Goal: Task Accomplishment & Management: Manage account settings

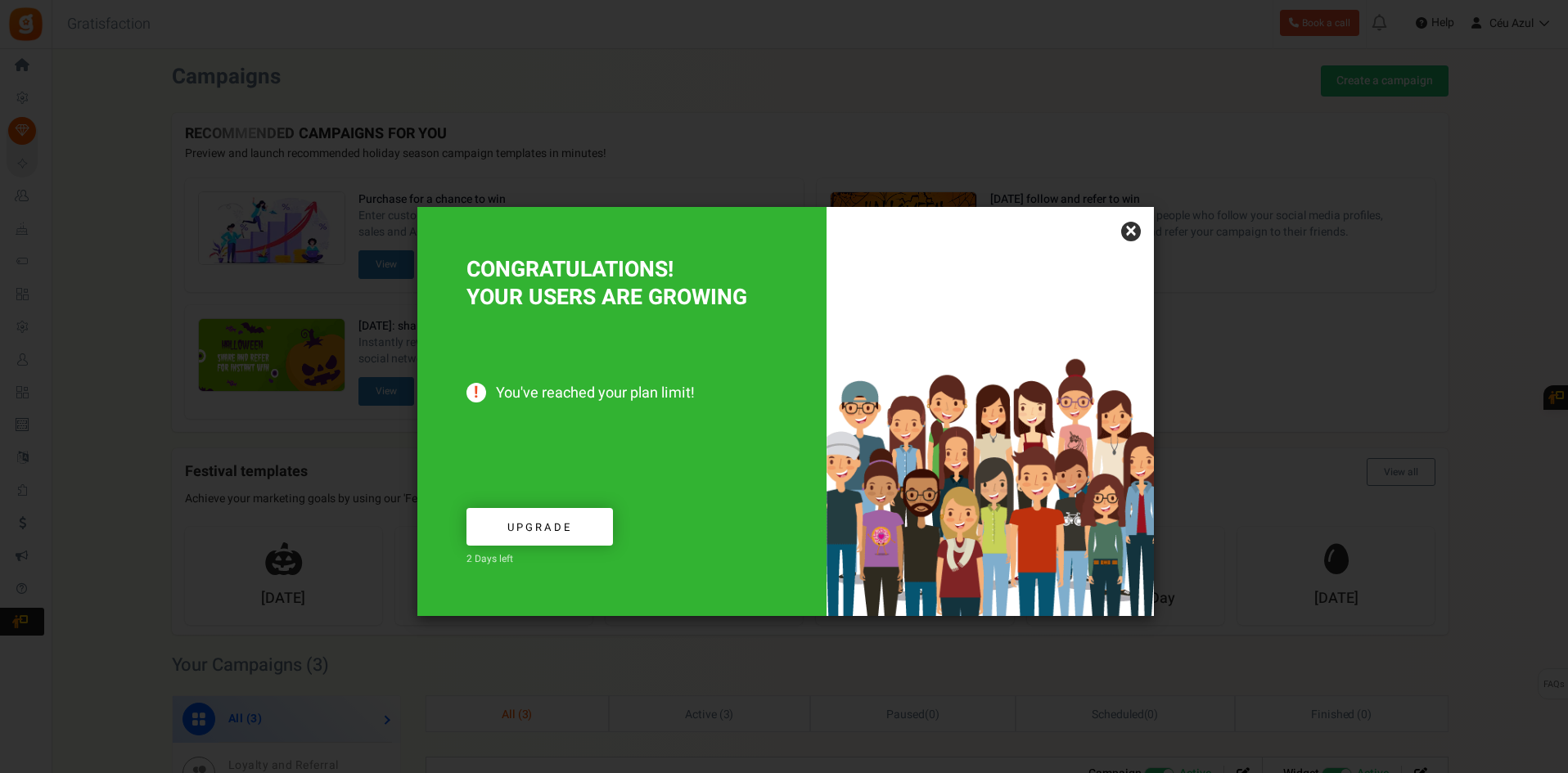
click at [1119, 232] on div at bounding box center [989, 411] width 328 height 409
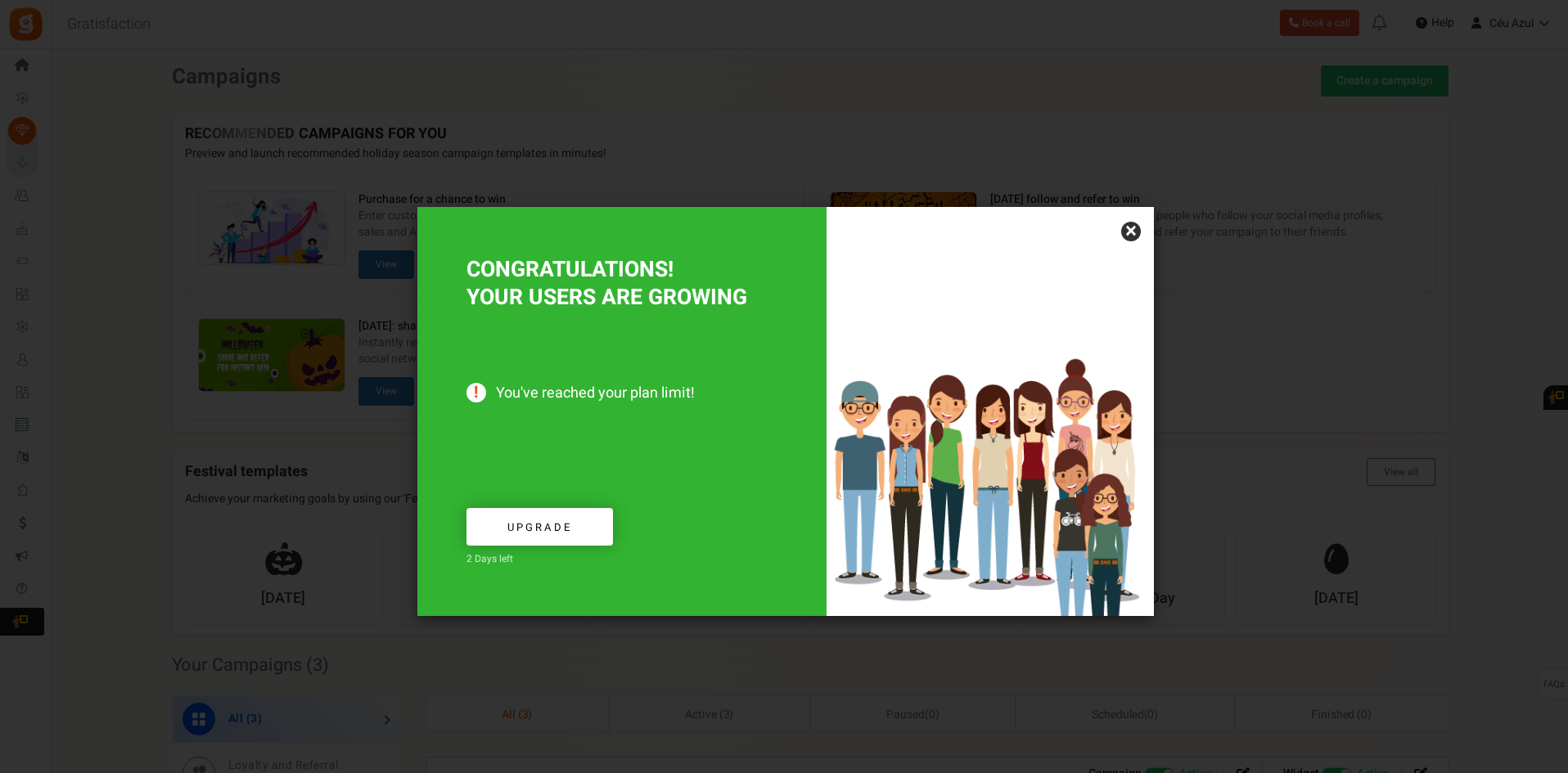
click at [1138, 228] on link "×" at bounding box center [1131, 232] width 20 height 20
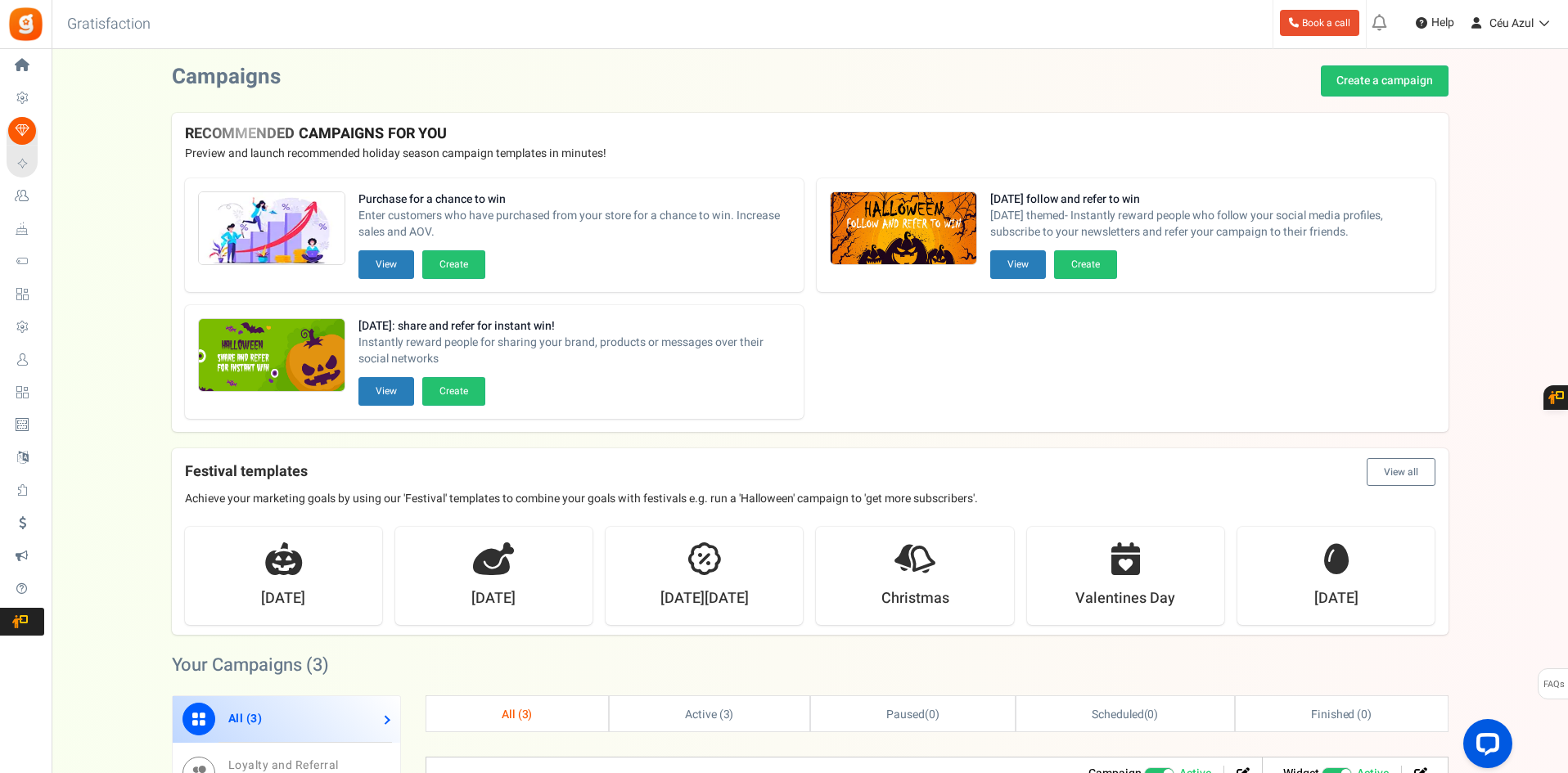
click at [764, 337] on span "Instantly reward people for sharing your brand, products or messages over their…" at bounding box center [575, 351] width 432 height 33
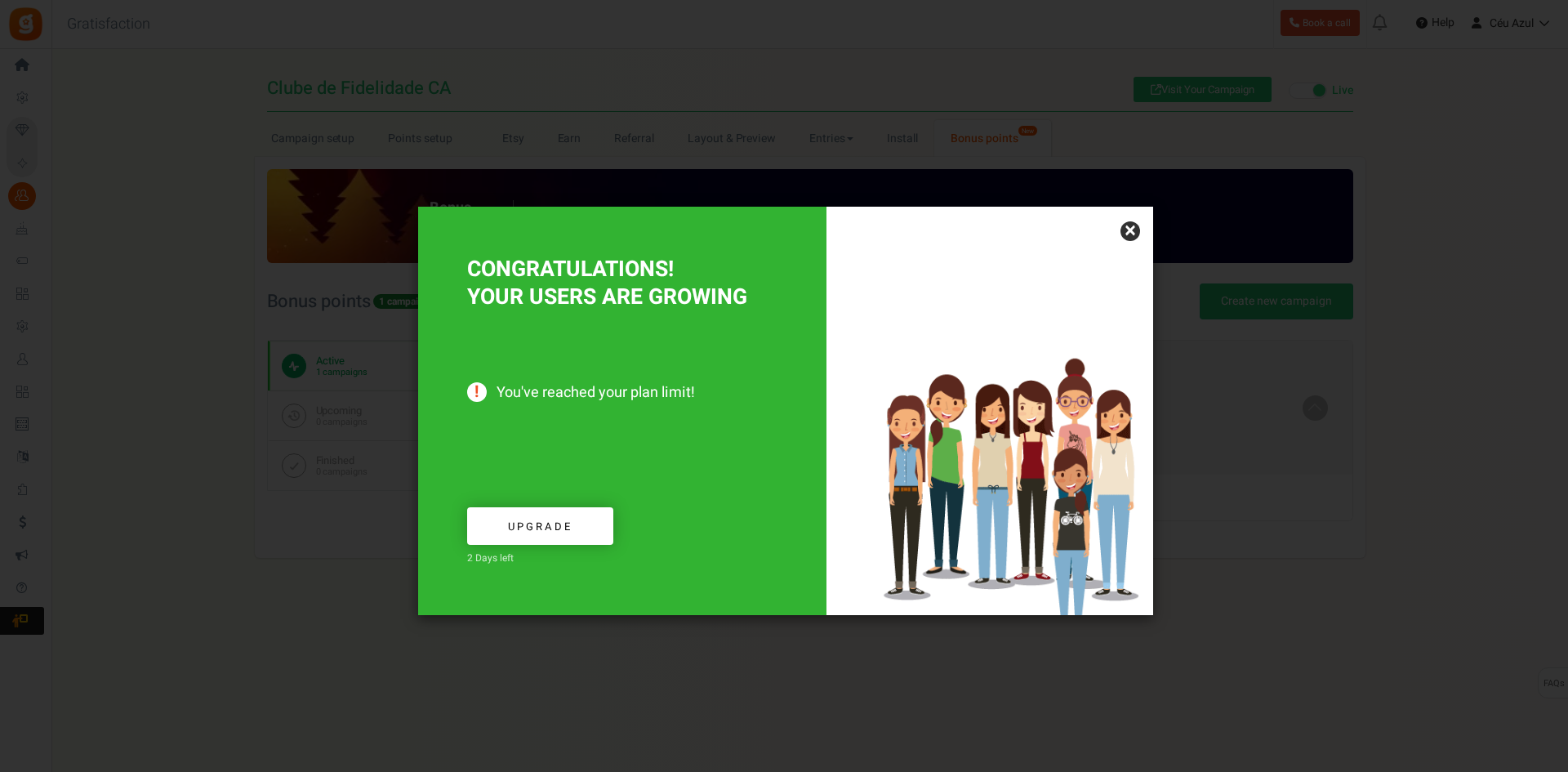
click at [1122, 226] on link "×" at bounding box center [1131, 232] width 20 height 20
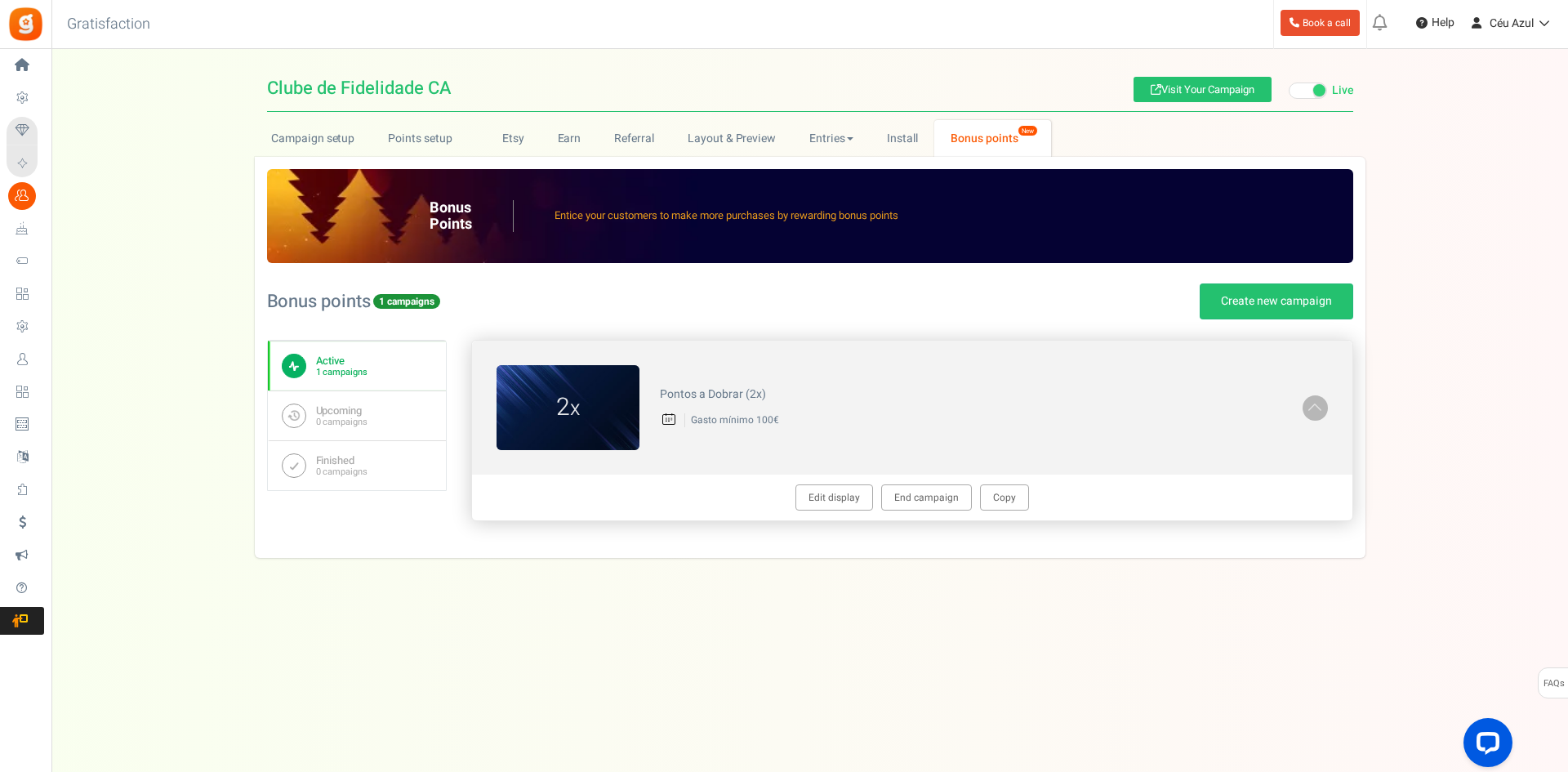
click at [1317, 400] on span at bounding box center [1314, 406] width 16 height 19
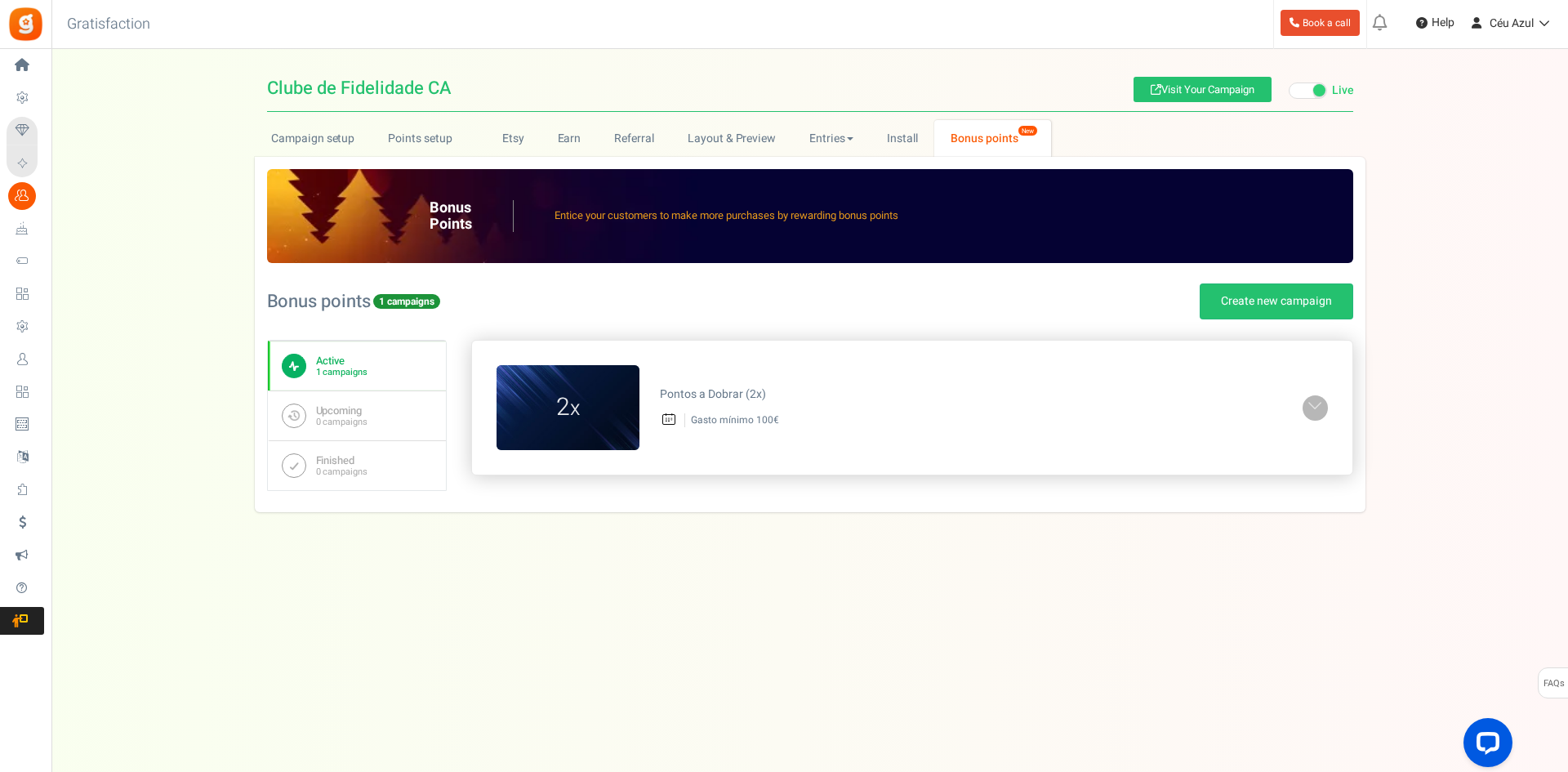
click at [1317, 400] on span at bounding box center [1314, 406] width 16 height 19
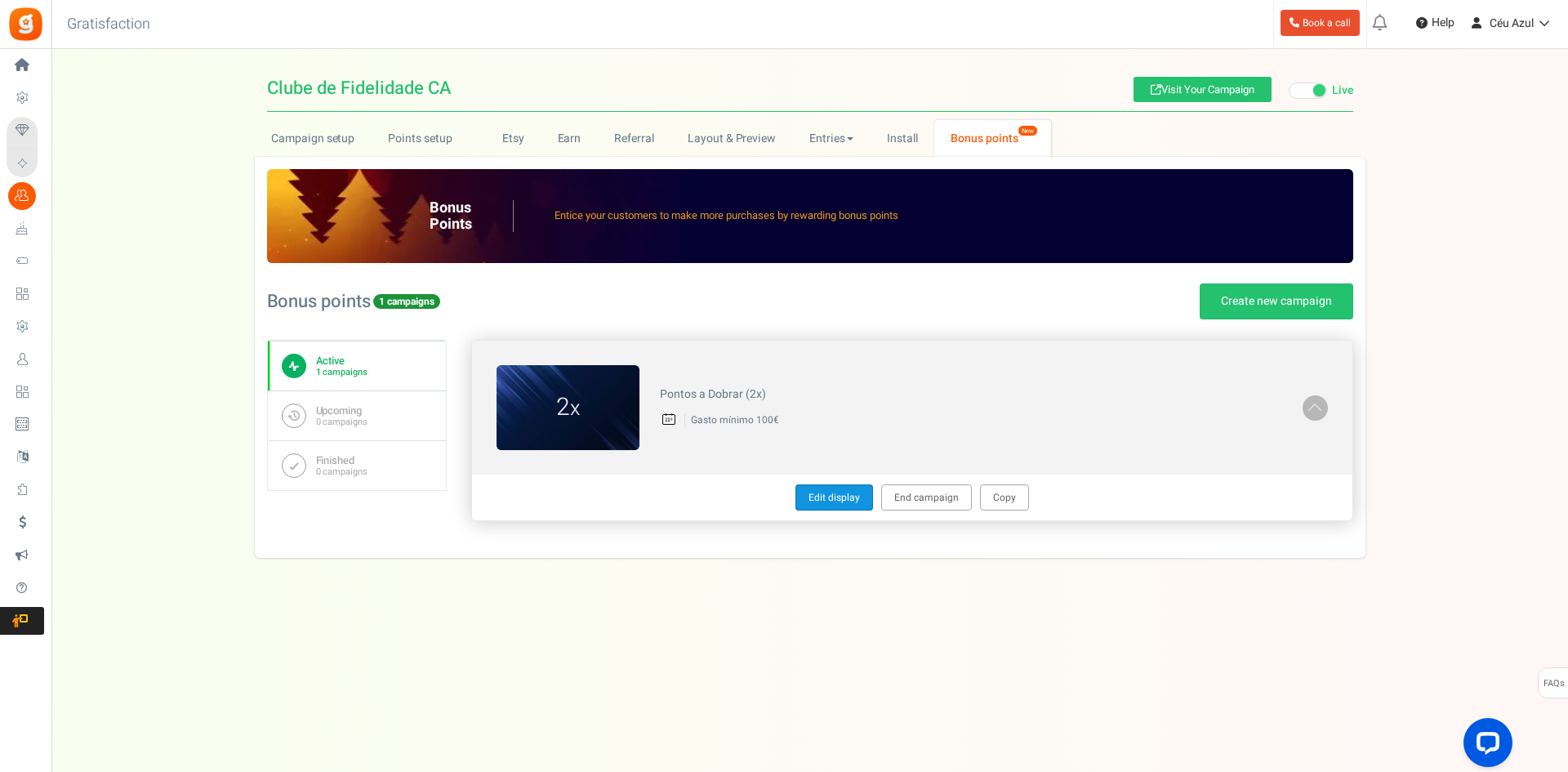
click at [830, 499] on link "Edit display" at bounding box center [834, 497] width 78 height 26
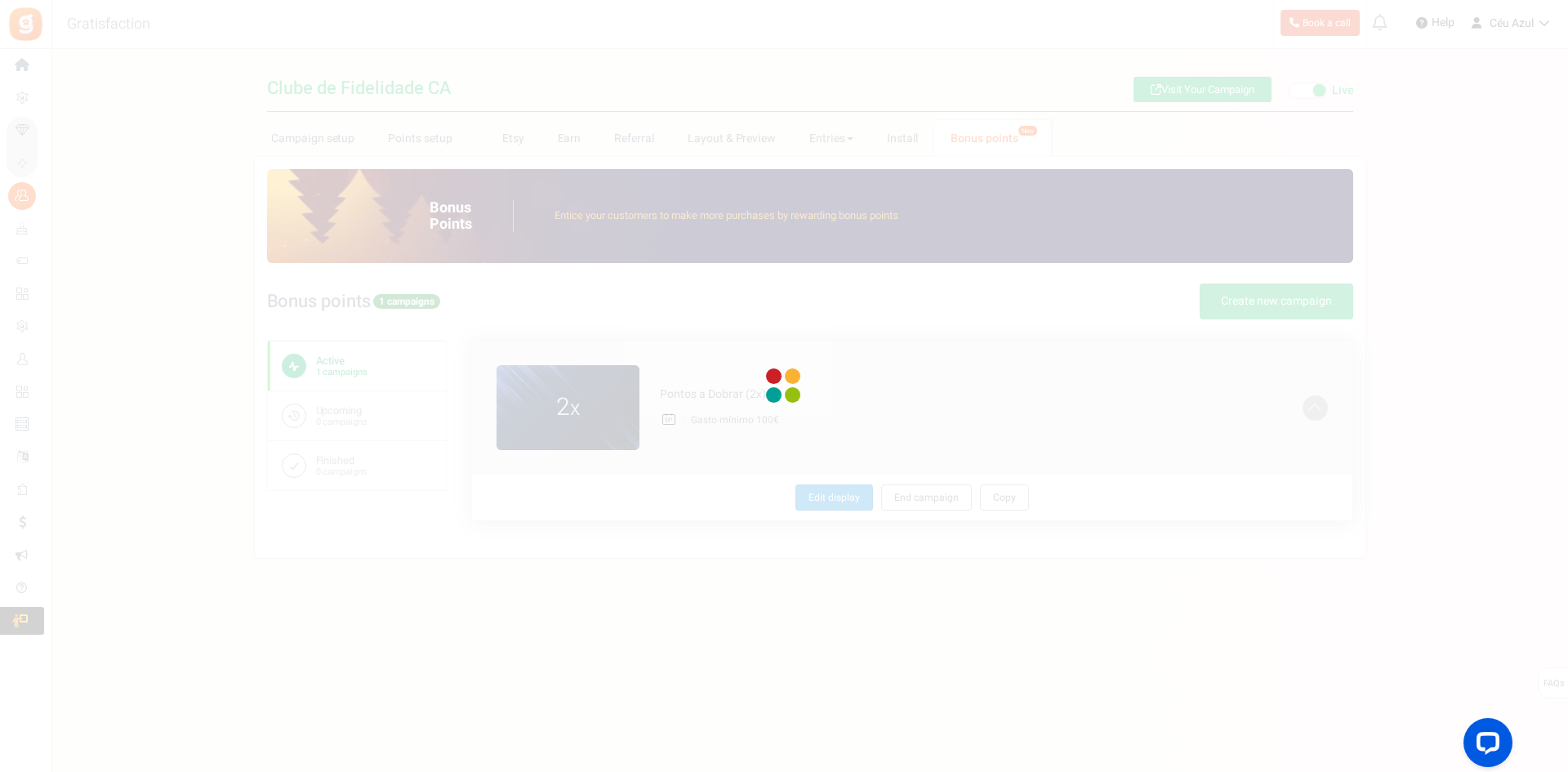
type textarea "Pontos a Dobrar (2x)"
type textarea "Gasto mínimo 100€"
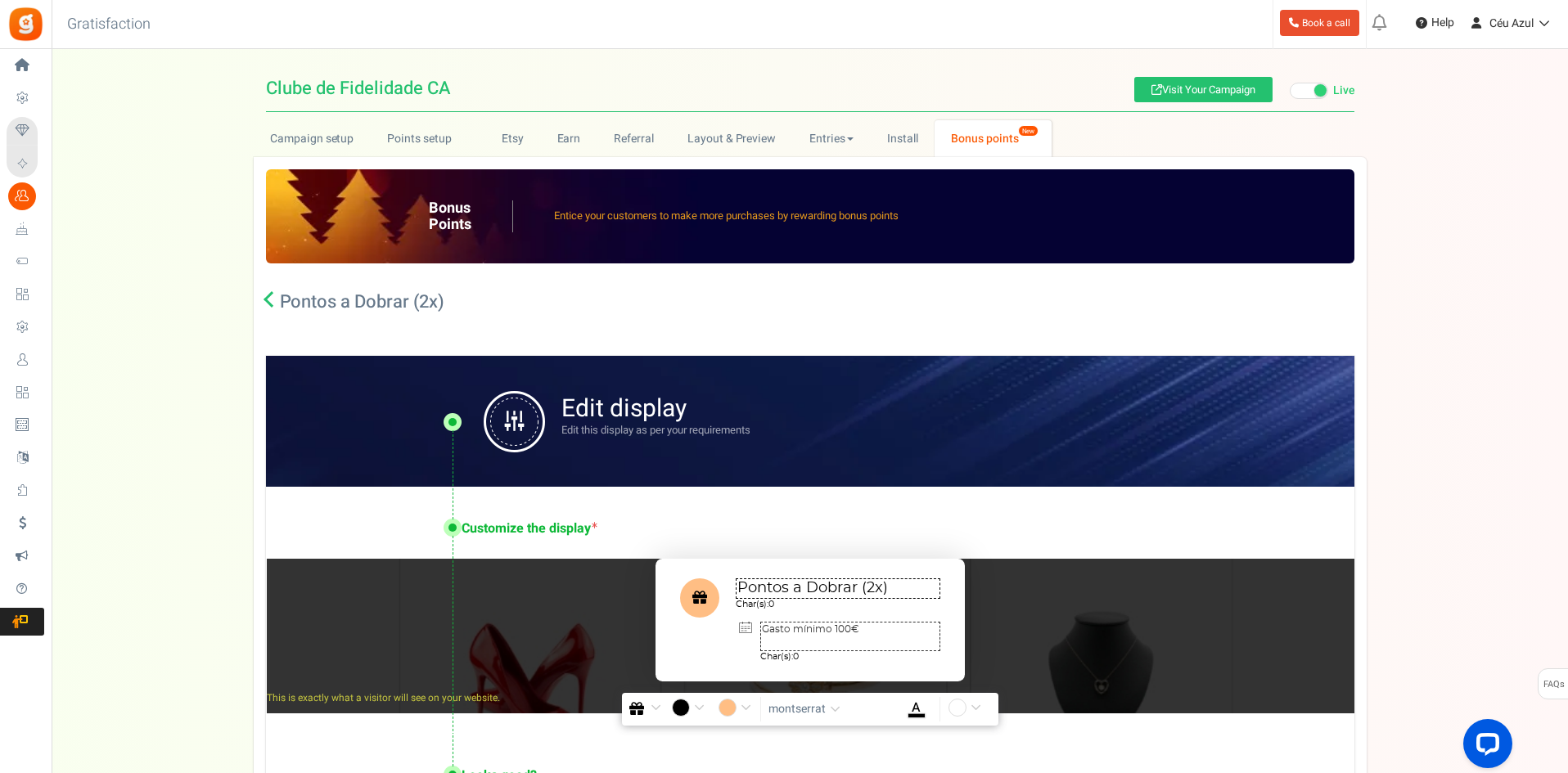
click at [267, 300] on icon at bounding box center [271, 299] width 16 height 16
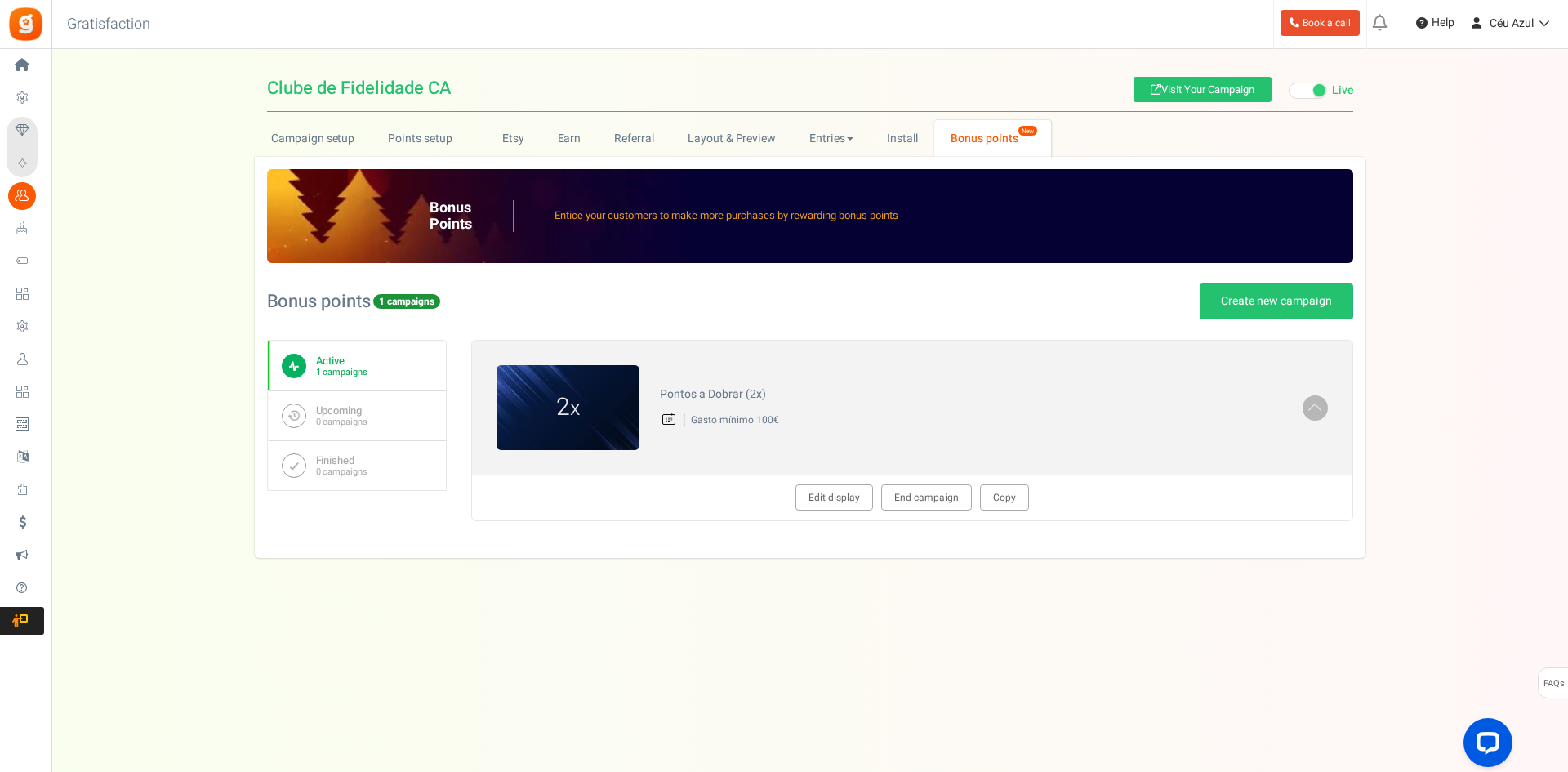
click at [892, 649] on div "Under maintenance we will be back soon We apologize for any inconvenience. The …" at bounding box center [809, 353] width 1516 height 609
click at [889, 621] on div "Under maintenance we will be back soon We apologize for any inconvenience. The …" at bounding box center [809, 353] width 1516 height 609
click at [1153, 391] on h4 "Pontos a Dobrar (2x)" at bounding box center [971, 394] width 622 height 12
click at [1212, 551] on div "Bonus Points Entice your customers to make more purchases by rewarding bonus po…" at bounding box center [809, 357] width 1111 height 401
